Goal: Transaction & Acquisition: Book appointment/travel/reservation

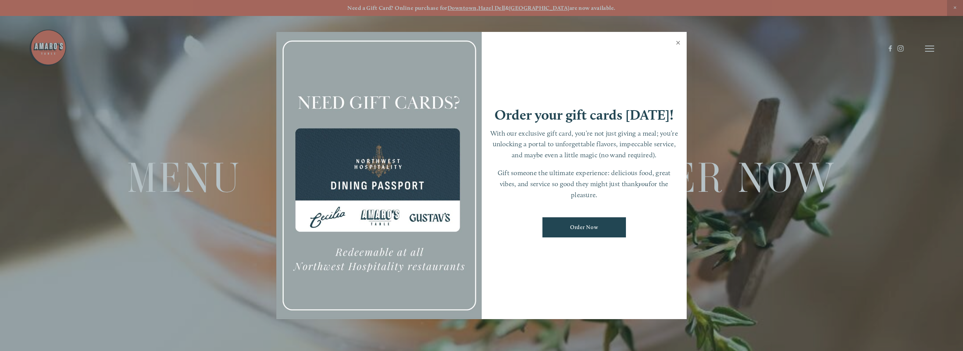
click at [679, 44] on link "Close" at bounding box center [677, 43] width 15 height 21
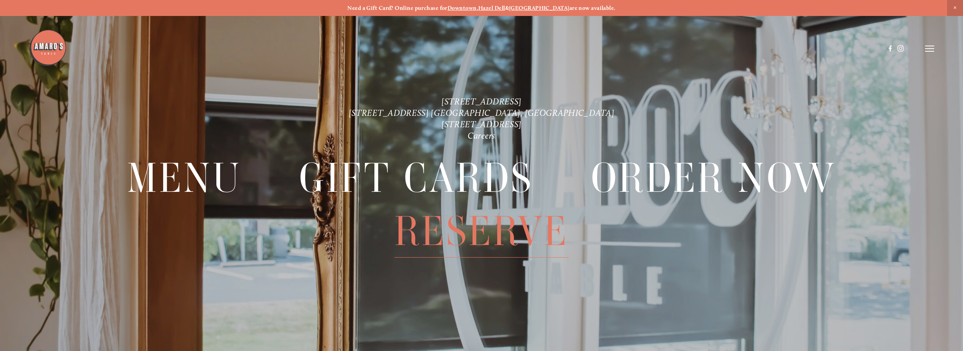
click at [515, 236] on span "Reserve" at bounding box center [481, 231] width 174 height 53
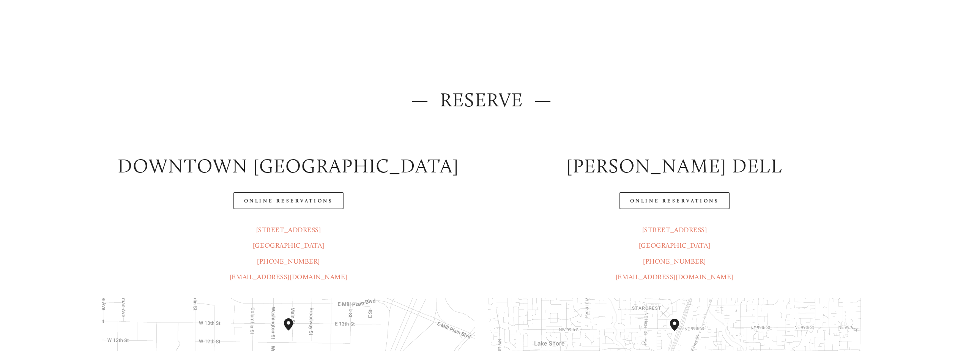
scroll to position [114, 0]
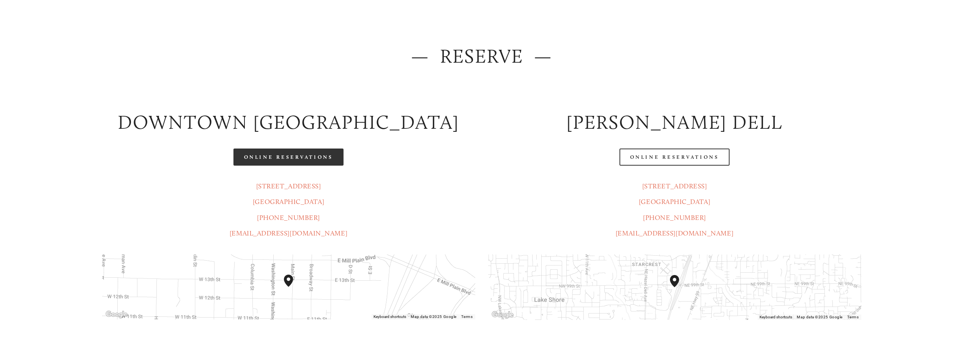
click at [322, 162] on link "Online Reservations" at bounding box center [288, 156] width 110 height 17
